Goal: Transaction & Acquisition: Obtain resource

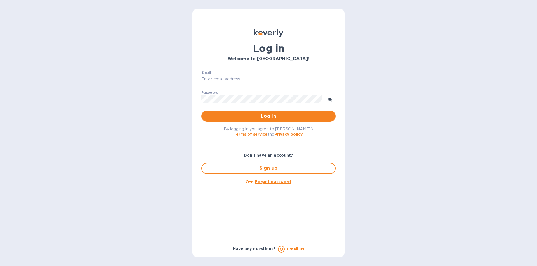
click at [229, 77] on input "Email" at bounding box center [268, 79] width 134 height 8
paste input "[EMAIL_ADDRESS][DOMAIN_NAME]"
type input "[EMAIL_ADDRESS][DOMAIN_NAME]"
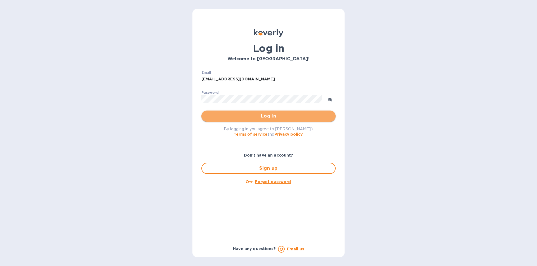
click at [249, 114] on span "Log in" at bounding box center [268, 116] width 125 height 7
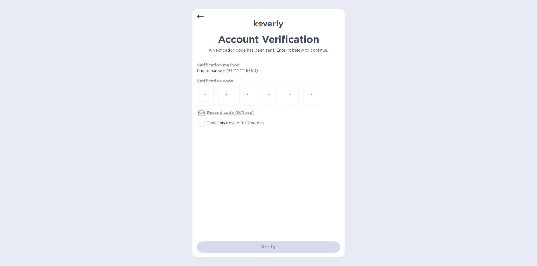
click at [205, 97] on input "number" at bounding box center [204, 96] width 7 height 10
type input "8"
type input "0"
type input "6"
type input "9"
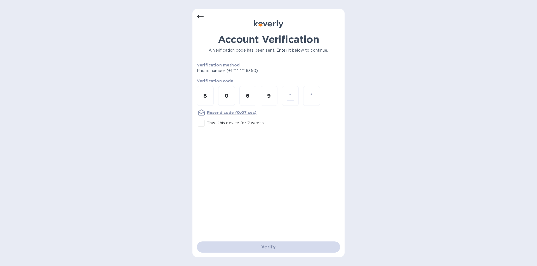
type input "1"
type input "3"
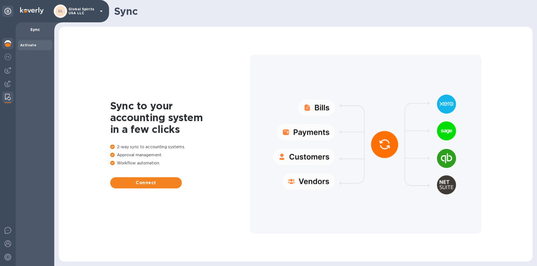
click at [7, 42] on img at bounding box center [7, 43] width 7 height 7
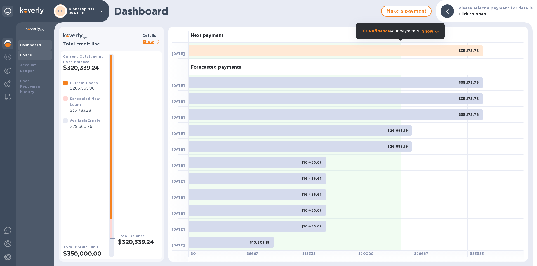
click at [29, 55] on b "Loans" at bounding box center [26, 55] width 12 height 4
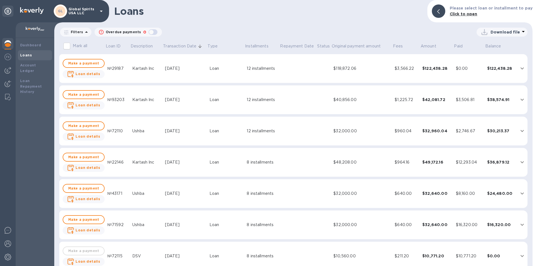
click at [179, 160] on div "Sep 25, 2025" at bounding box center [185, 163] width 40 height 6
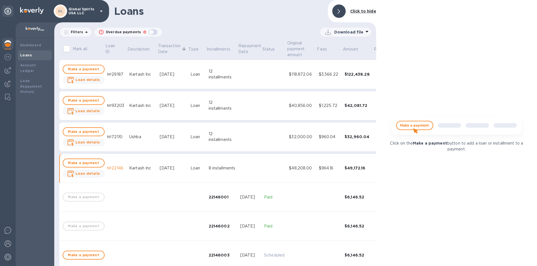
click at [73, 33] on p "Filters" at bounding box center [75, 32] width 15 height 5
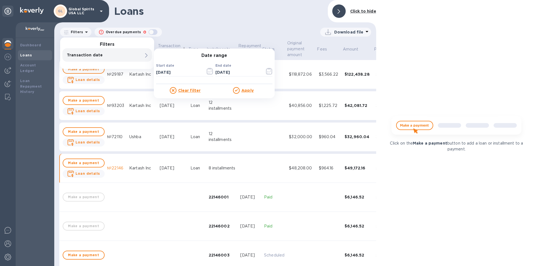
click at [126, 51] on div "Transaction date" at bounding box center [98, 55] width 64 height 8
click at [208, 69] on icon "button" at bounding box center [210, 71] width 6 height 7
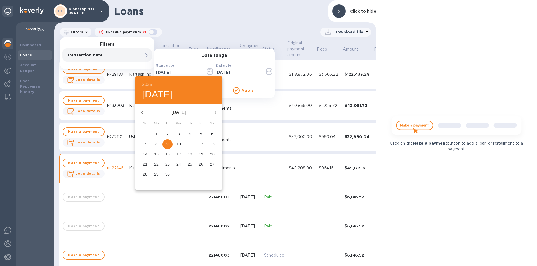
drag, startPoint x: 188, startPoint y: 162, endPoint x: 210, endPoint y: 143, distance: 29.1
click at [189, 162] on p "25" at bounding box center [190, 165] width 4 height 6
type input "09/25/2025"
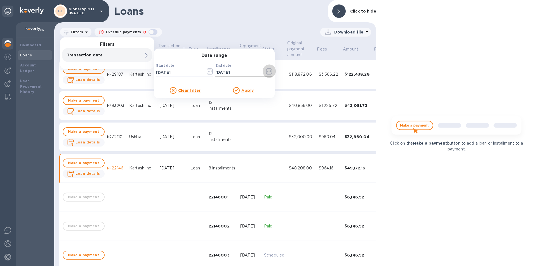
click at [268, 71] on icon "button" at bounding box center [269, 71] width 6 height 7
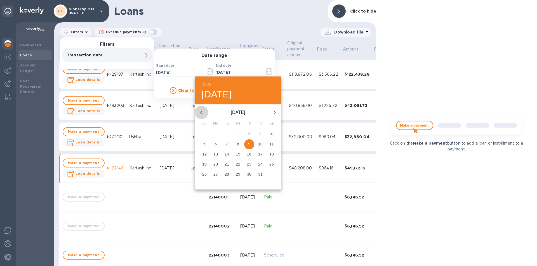
click at [200, 111] on icon "button" at bounding box center [201, 112] width 7 height 7
click at [249, 161] on button "25" at bounding box center [249, 165] width 10 height 10
type input "09/25/2025"
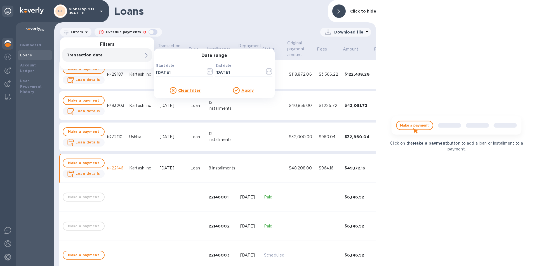
click at [243, 91] on u "Apply" at bounding box center [247, 90] width 12 height 4
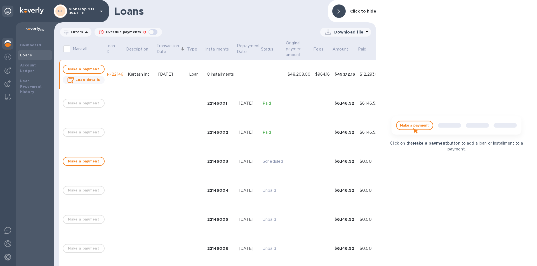
click at [334, 35] on div "Download file" at bounding box center [344, 32] width 43 height 9
click at [334, 59] on li "PDF file" at bounding box center [346, 61] width 38 height 16
